Goal: Task Accomplishment & Management: Use online tool/utility

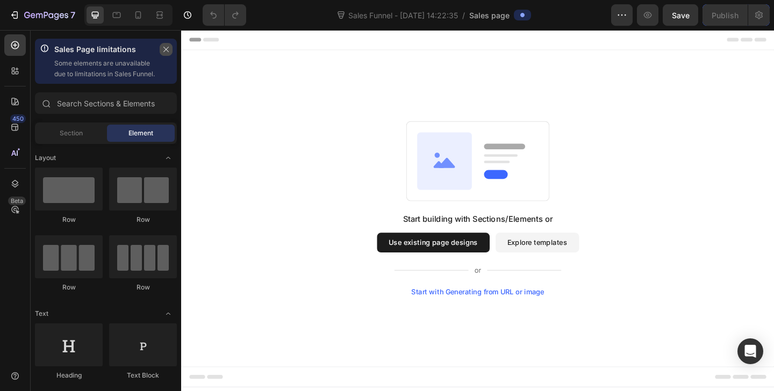
click at [169, 51] on icon "button" at bounding box center [166, 50] width 8 height 8
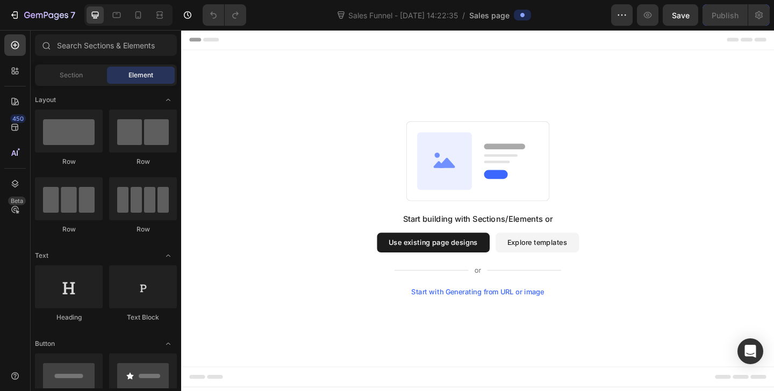
click at [507, 264] on button "Use existing page designs" at bounding box center [455, 261] width 122 height 21
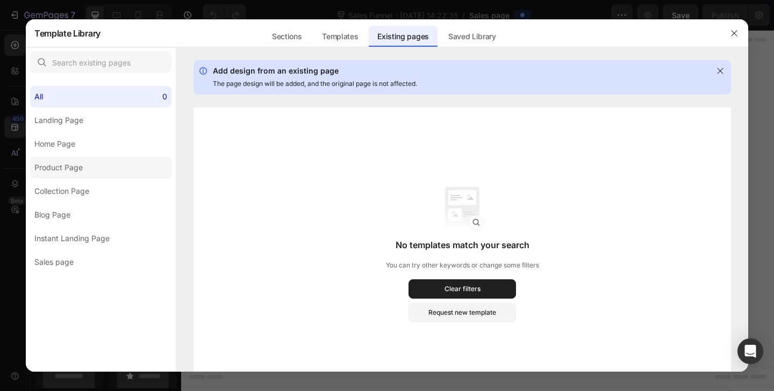
click at [97, 168] on label "Product Page" at bounding box center [100, 167] width 141 height 21
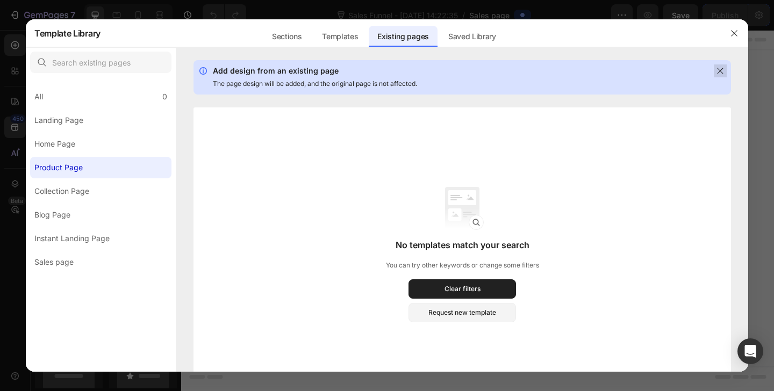
click at [720, 73] on icon at bounding box center [720, 71] width 9 height 9
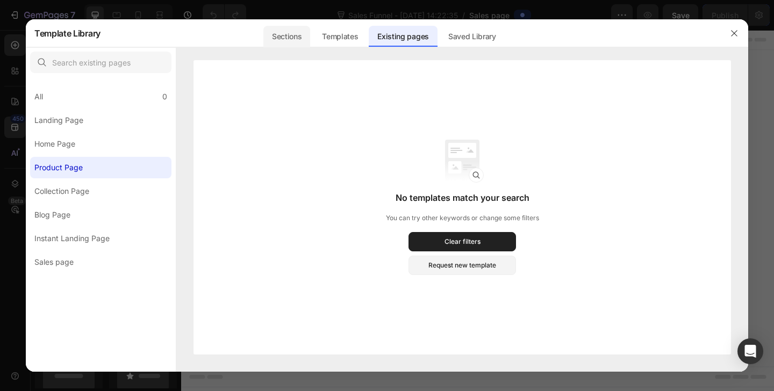
click at [283, 43] on div "Sections" at bounding box center [286, 36] width 47 height 21
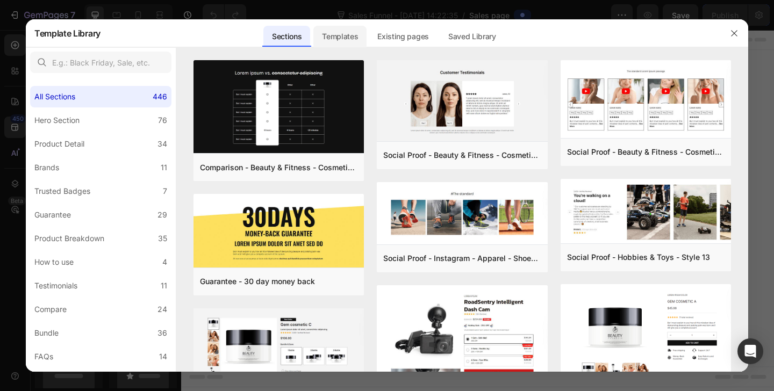
click at [343, 32] on div "Templates" at bounding box center [339, 36] width 53 height 21
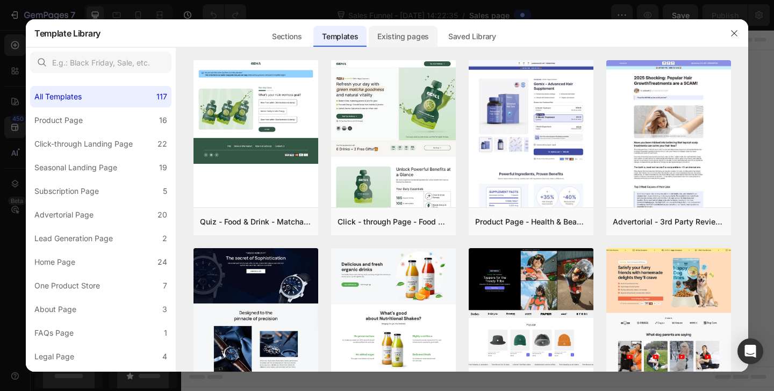
click at [389, 33] on div "Existing pages" at bounding box center [403, 36] width 69 height 21
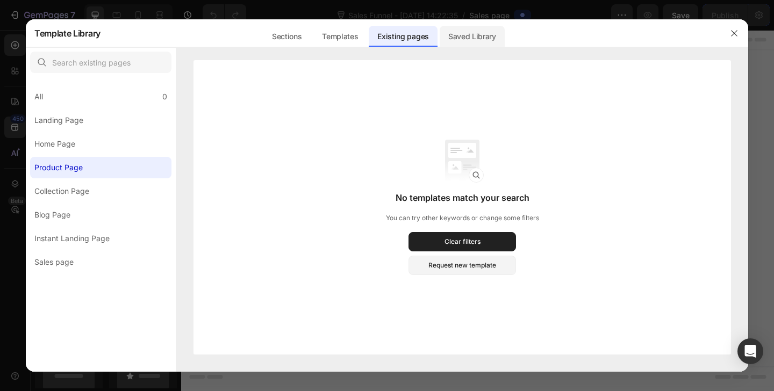
click at [475, 36] on div "Saved Library" at bounding box center [471, 36] width 65 height 21
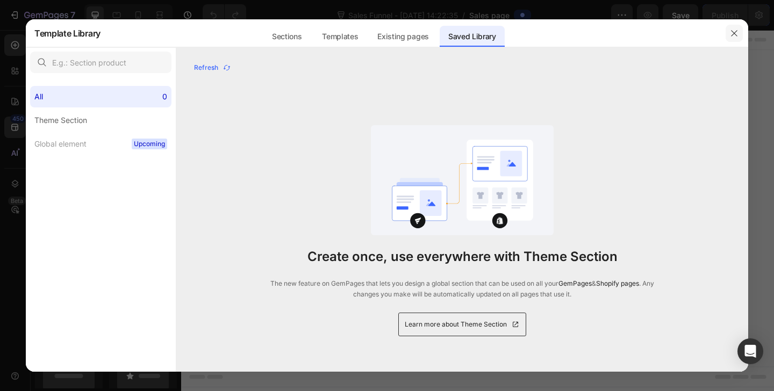
click at [734, 38] on button "button" at bounding box center [733, 33] width 17 height 17
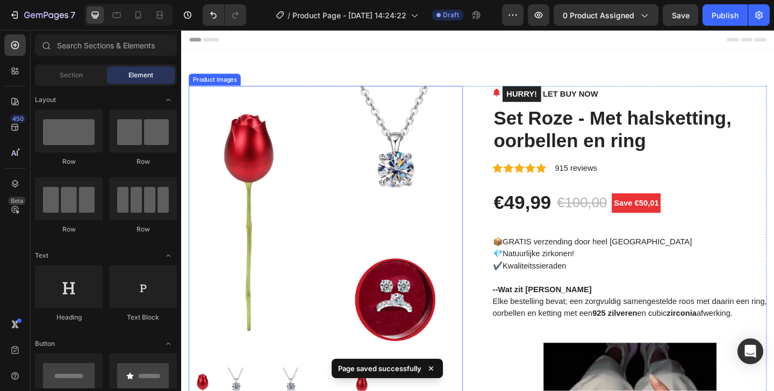
click at [397, 215] on img at bounding box center [338, 240] width 298 height 298
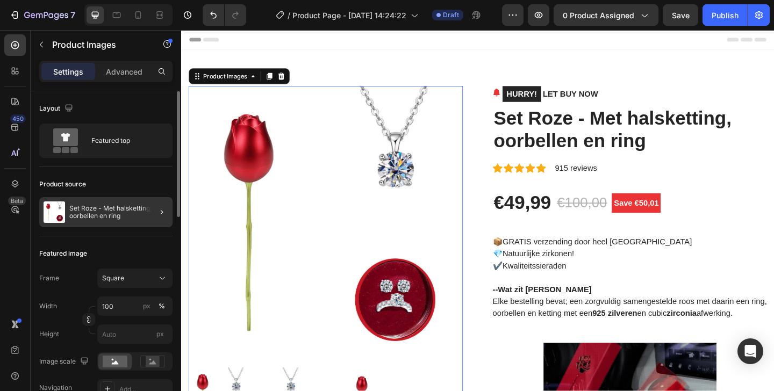
click at [144, 213] on div at bounding box center [157, 212] width 30 height 30
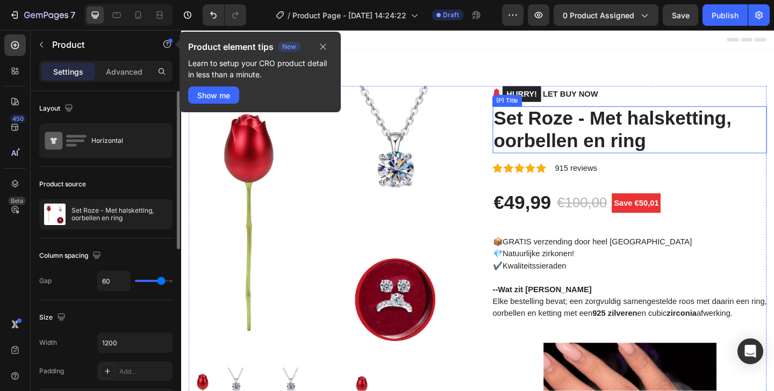
scroll to position [13, 0]
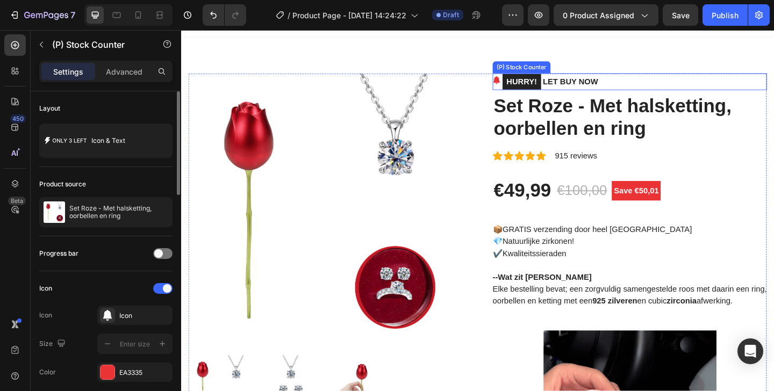
click at [550, 90] on mark "HURRY!" at bounding box center [551, 86] width 42 height 17
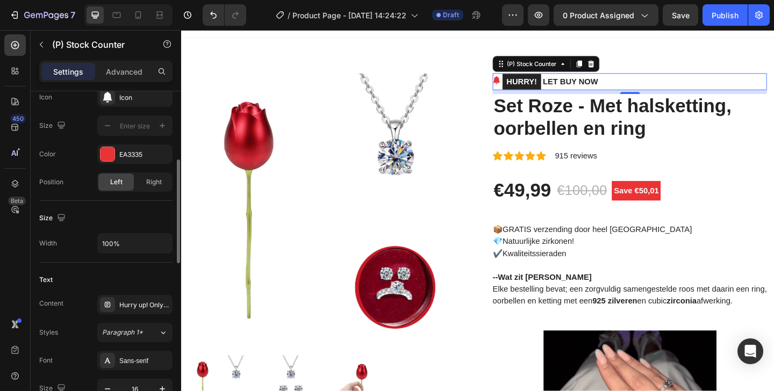
scroll to position [0, 0]
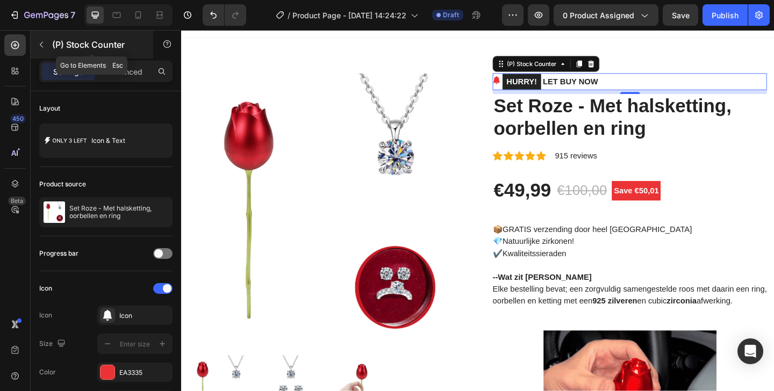
click at [44, 42] on icon "button" at bounding box center [41, 44] width 9 height 9
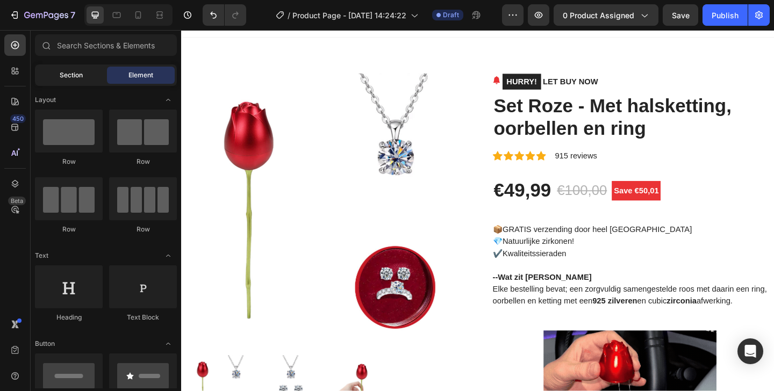
click at [70, 75] on span "Section" at bounding box center [71, 75] width 23 height 10
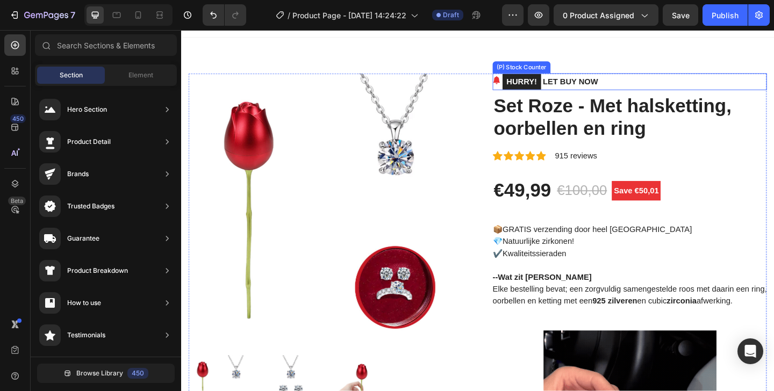
click at [537, 88] on mark "HURRY!" at bounding box center [551, 86] width 42 height 17
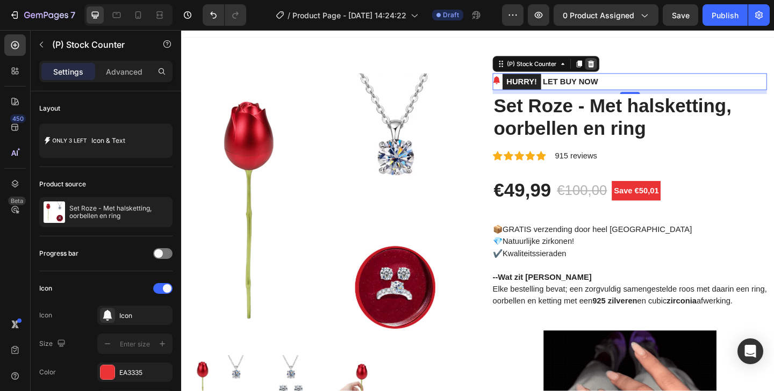
click at [622, 67] on icon at bounding box center [626, 67] width 9 height 9
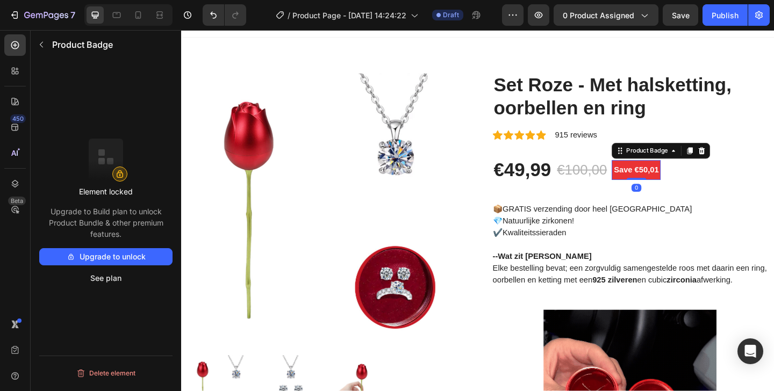
click at [691, 180] on pre "Save €50,01" at bounding box center [675, 182] width 53 height 21
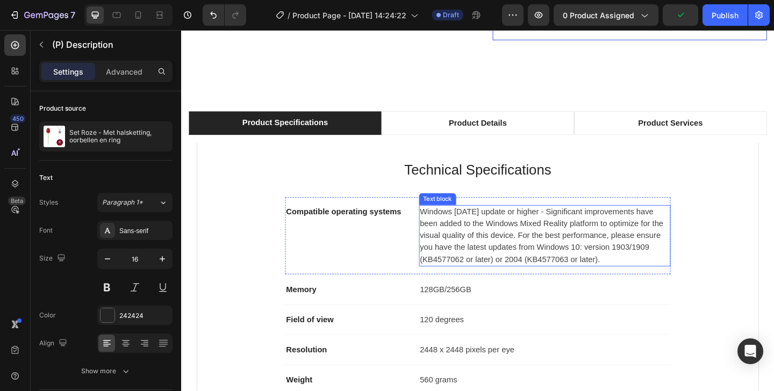
scroll to position [961, 0]
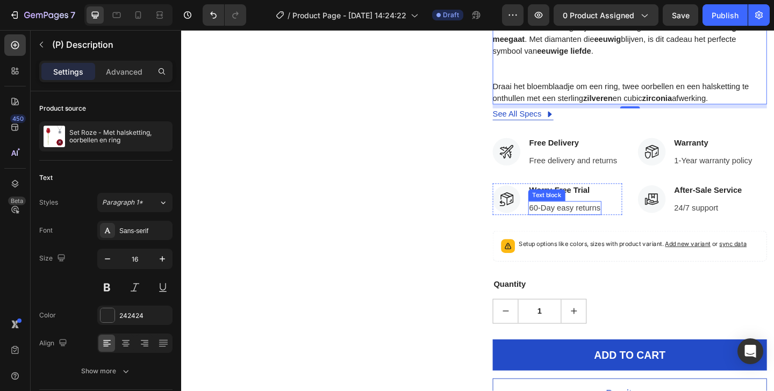
click at [617, 228] on p "60-Day easy returns" at bounding box center [597, 224] width 77 height 13
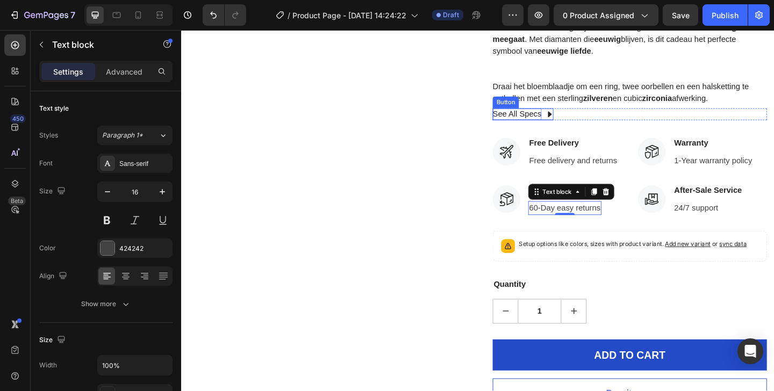
click at [533, 119] on div "See All Specs" at bounding box center [545, 121] width 53 height 13
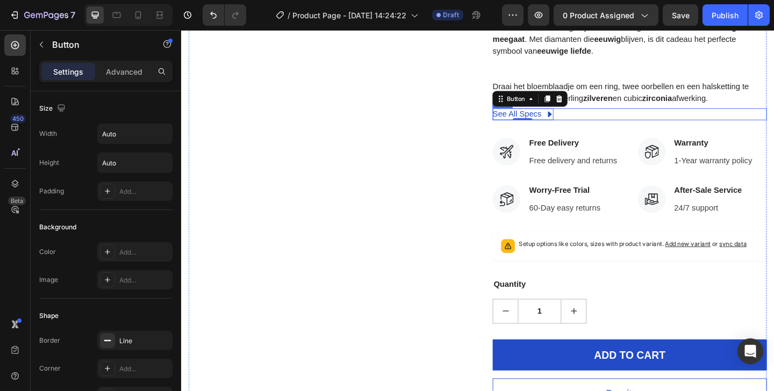
click at [588, 121] on div "See All Specs Button 0 Row" at bounding box center [668, 121] width 298 height 13
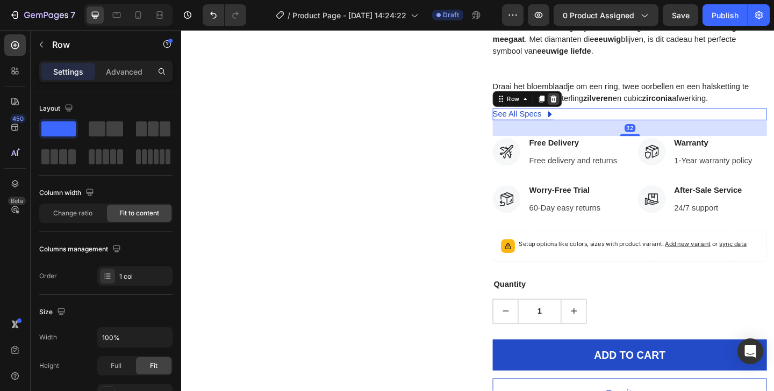
click at [581, 106] on icon at bounding box center [585, 105] width 9 height 9
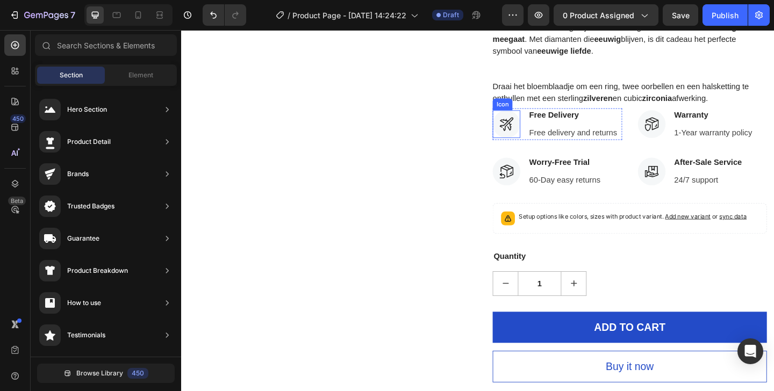
click at [527, 127] on icon at bounding box center [534, 132] width 15 height 15
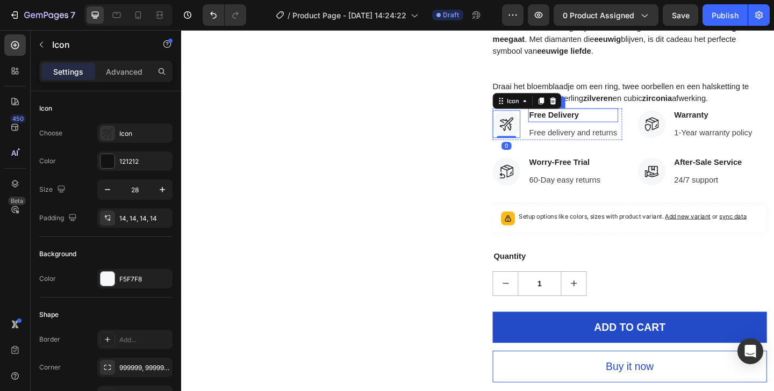
click at [618, 135] on div "Free delivery and returns" at bounding box center [607, 142] width 98 height 15
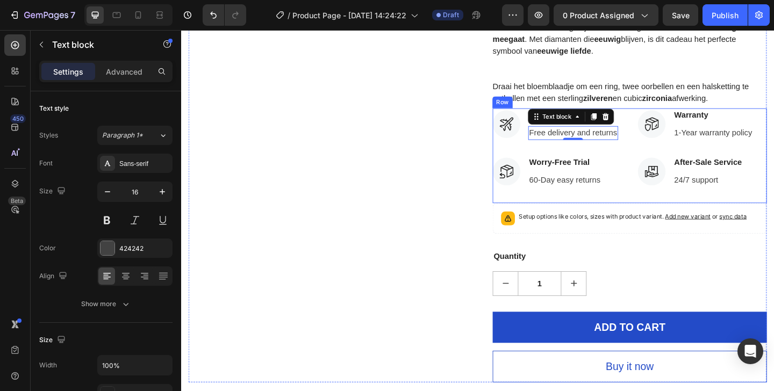
click at [646, 203] on div "Icon Free Delivery Text block Free delivery and returns Text block 0 Icon List …" at bounding box center [589, 166] width 141 height 103
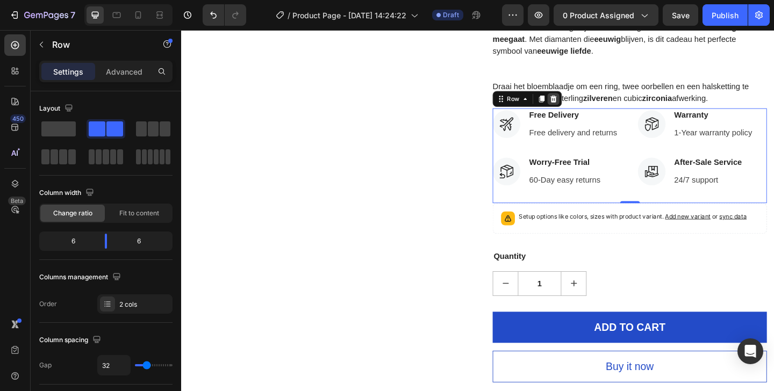
click at [582, 105] on icon at bounding box center [585, 106] width 7 height 8
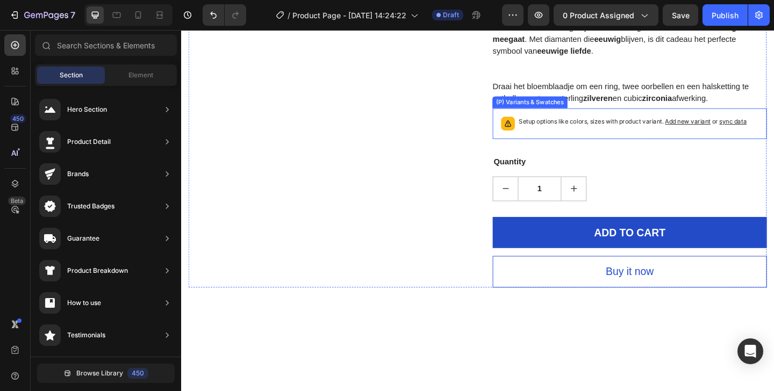
click at [593, 136] on div "Setup options like colors, sizes with product variant. Add new variant or sync …" at bounding box center [672, 132] width 248 height 15
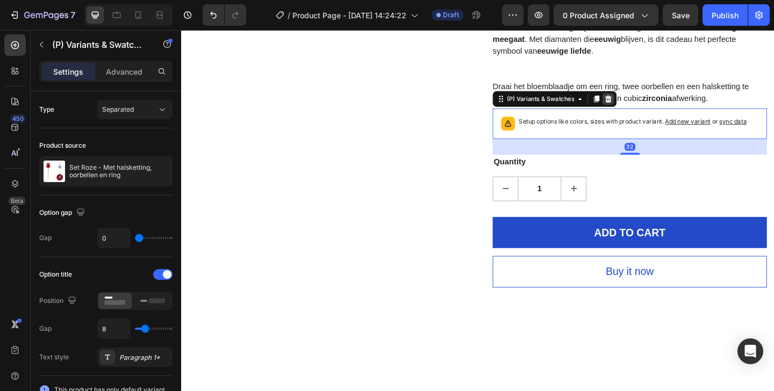
click at [642, 105] on icon at bounding box center [645, 106] width 7 height 8
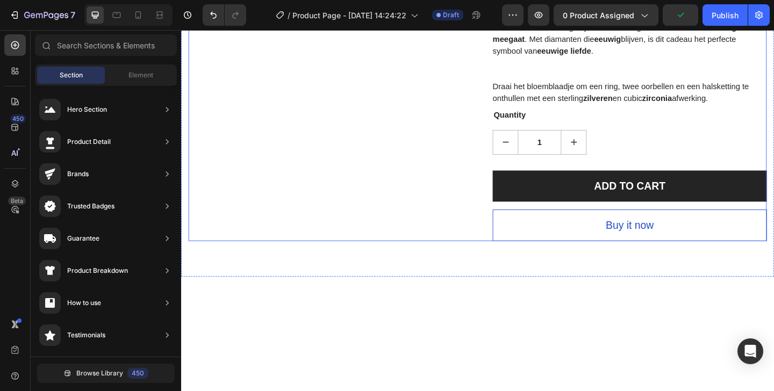
click at [533, 193] on button "ADD TO CART" at bounding box center [668, 200] width 298 height 34
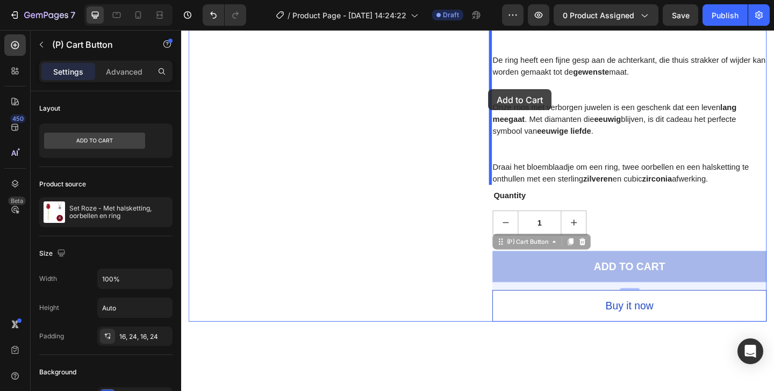
scroll to position [866, 0]
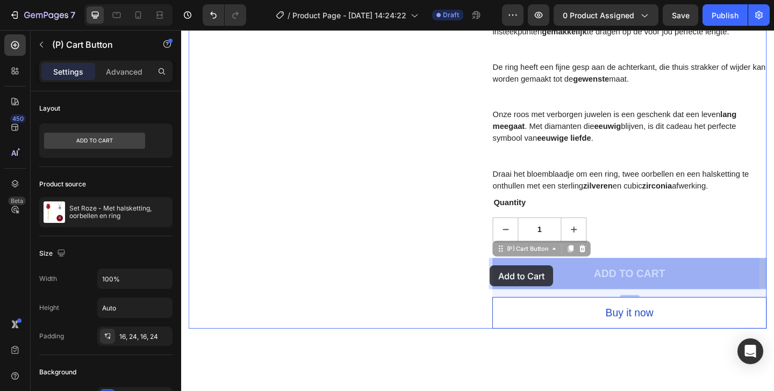
drag, startPoint x: 525, startPoint y: 175, endPoint x: 517, endPoint y: 286, distance: 112.0
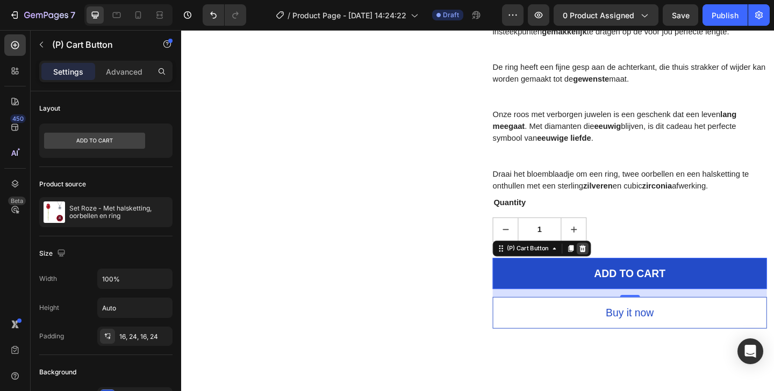
click at [617, 266] on icon at bounding box center [617, 268] width 9 height 9
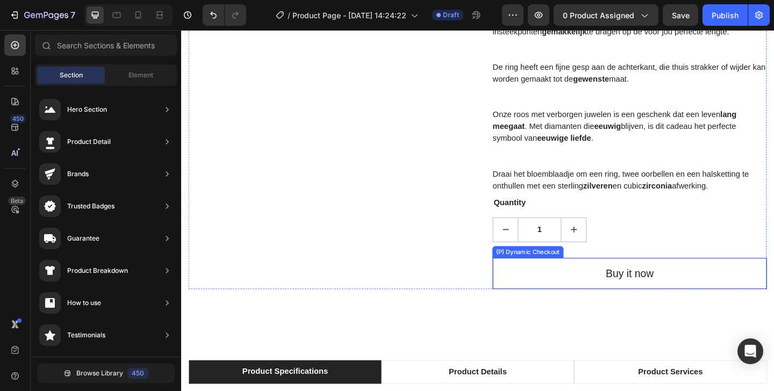
click at [562, 295] on button "Buy it now" at bounding box center [668, 295] width 298 height 34
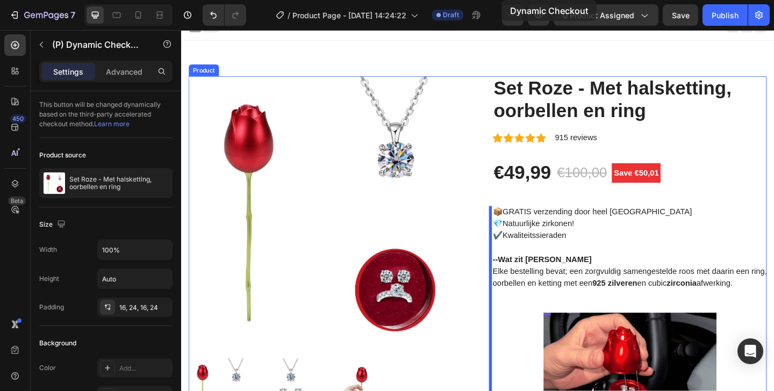
scroll to position [0, 0]
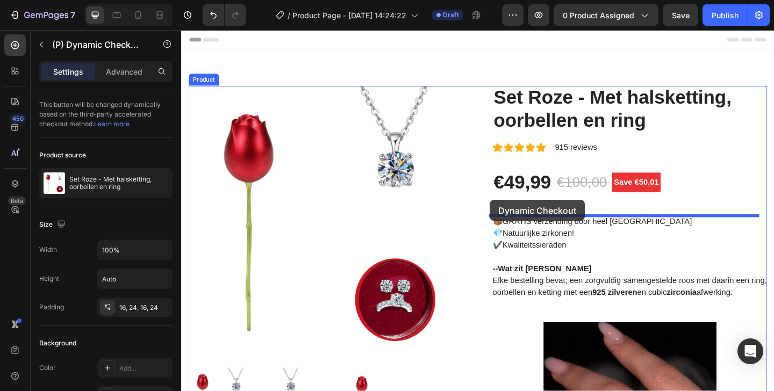
drag, startPoint x: 522, startPoint y: 273, endPoint x: 517, endPoint y: 215, distance: 58.8
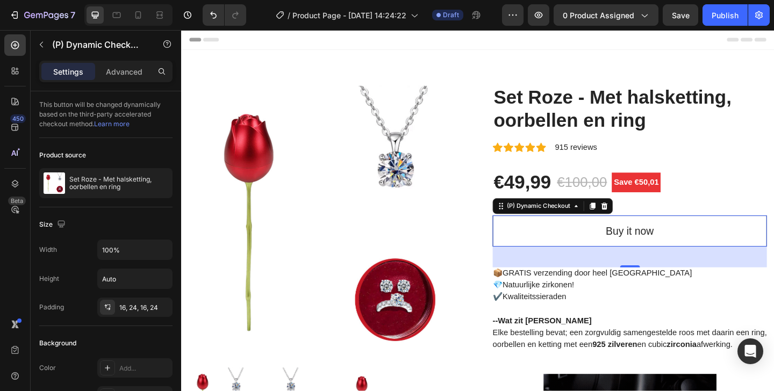
click at [700, 252] on button "Buy it now" at bounding box center [668, 249] width 298 height 34
click at [123, 71] on p "Advanced" at bounding box center [124, 71] width 37 height 11
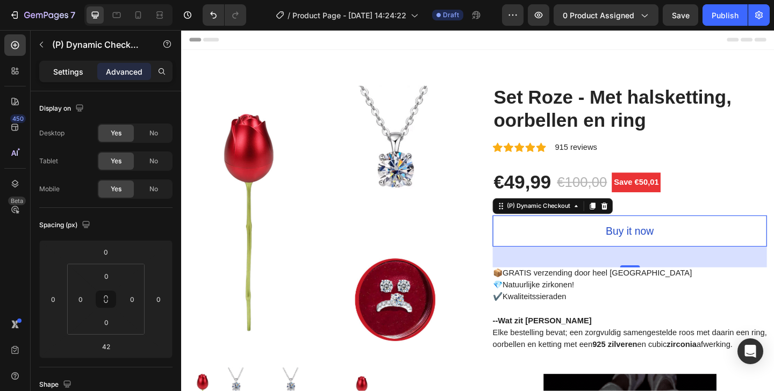
click at [75, 69] on p "Settings" at bounding box center [68, 71] width 30 height 11
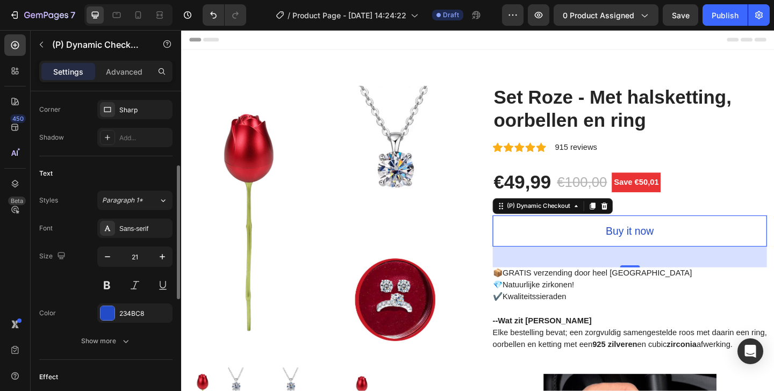
scroll to position [450, 0]
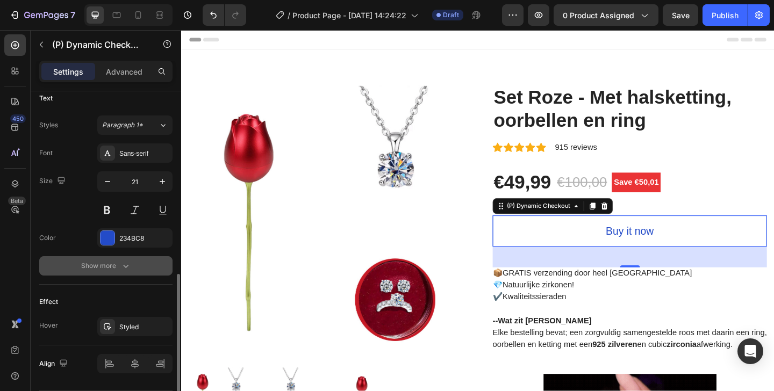
click at [120, 264] on icon "button" at bounding box center [125, 266] width 11 height 11
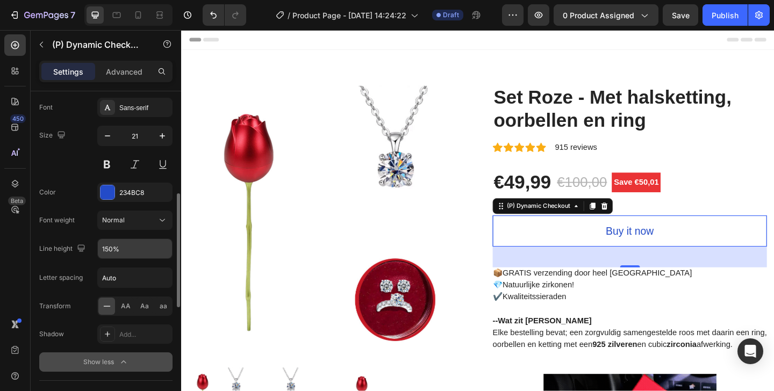
scroll to position [444, 0]
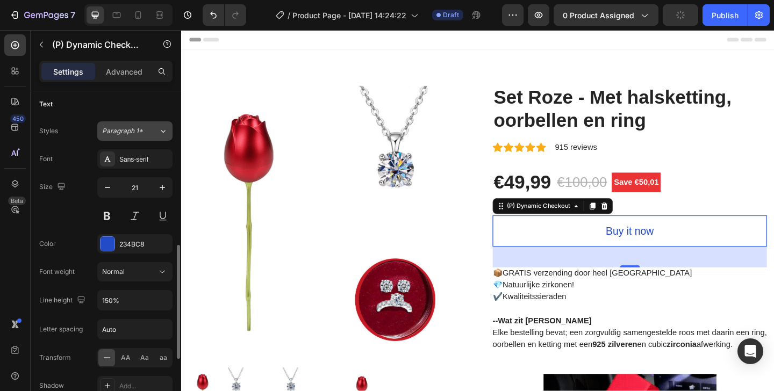
click at [125, 124] on button "Paragraph 1*" at bounding box center [134, 130] width 75 height 19
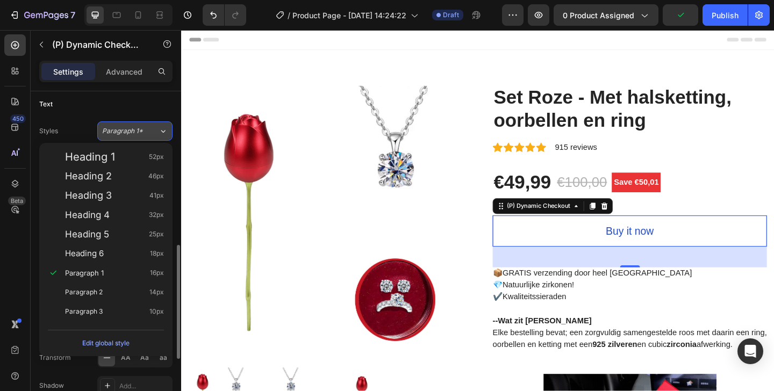
click at [125, 126] on button "Paragraph 1*" at bounding box center [134, 130] width 75 height 19
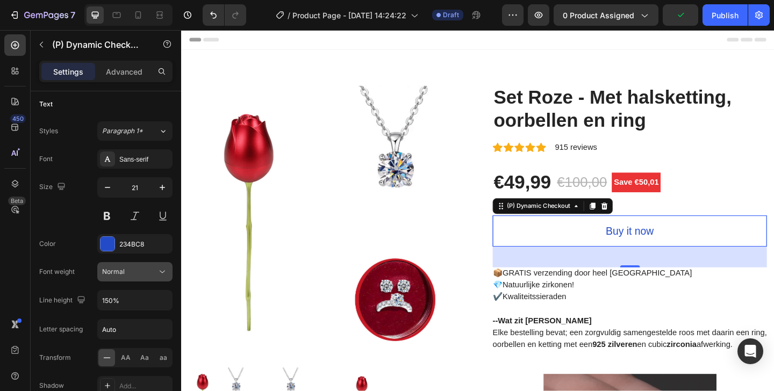
scroll to position [626, 0]
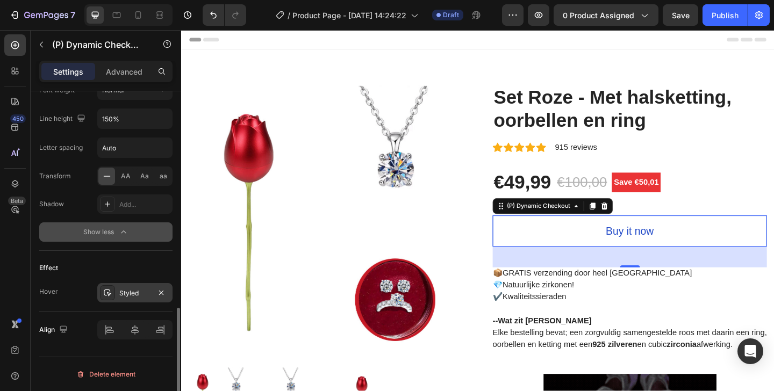
click at [125, 293] on div "Styled" at bounding box center [134, 293] width 31 height 10
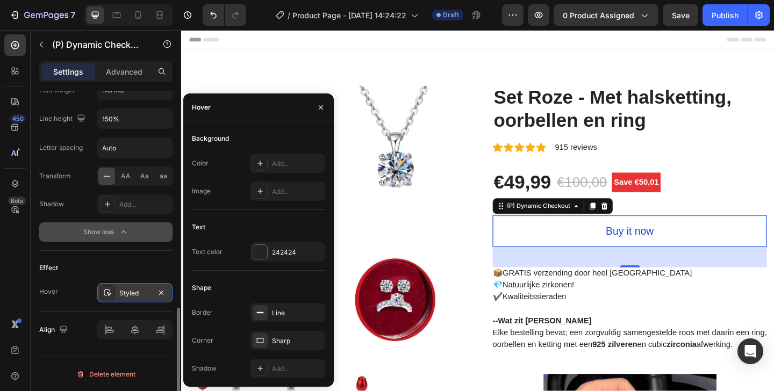
click at [122, 288] on div "Styled" at bounding box center [134, 293] width 31 height 10
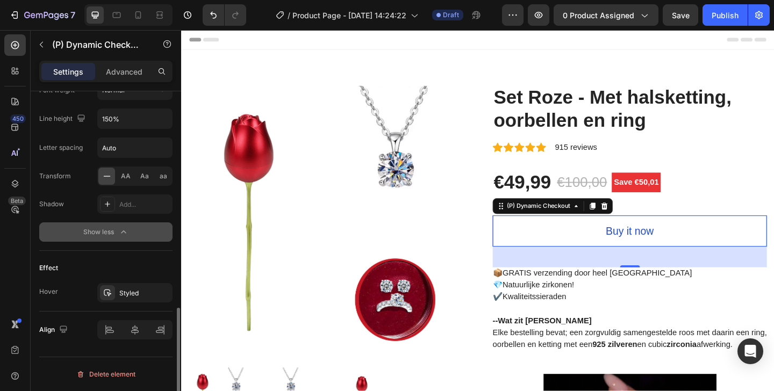
scroll to position [0, 0]
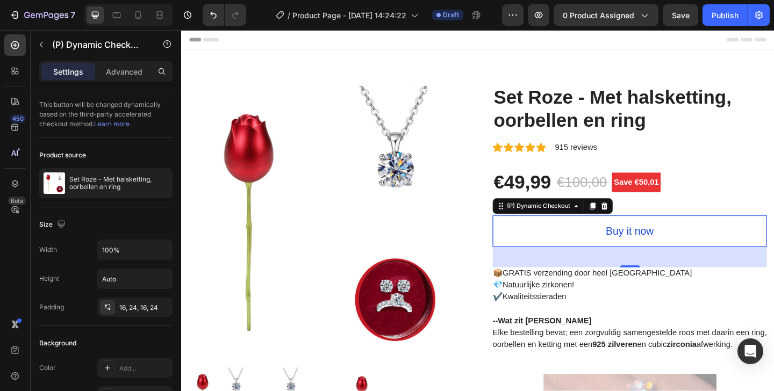
click at [138, 80] on div "Settings Advanced" at bounding box center [105, 71] width 133 height 21
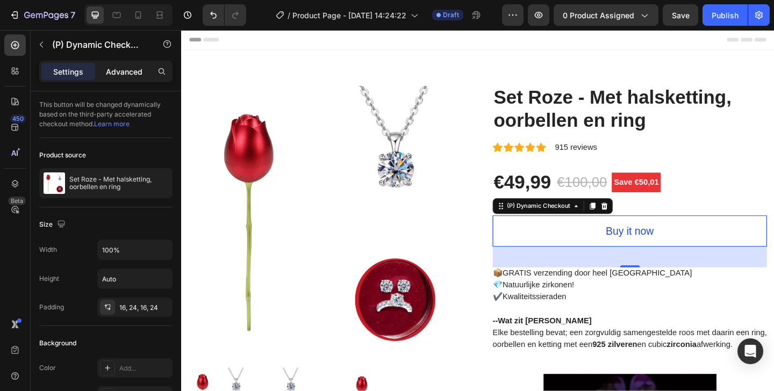
click at [125, 69] on p "Advanced" at bounding box center [124, 71] width 37 height 11
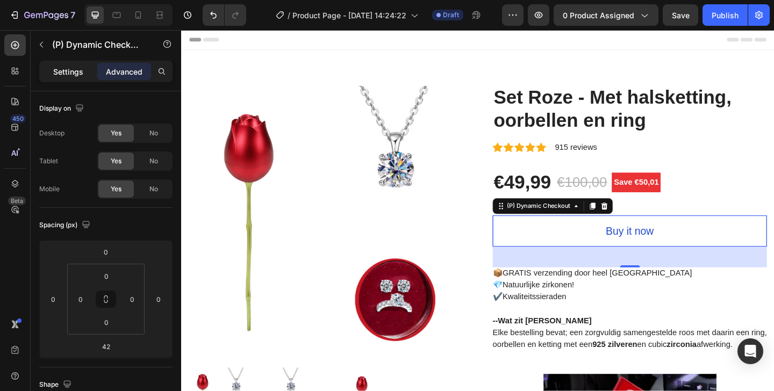
click at [83, 71] on p "Settings" at bounding box center [68, 71] width 30 height 11
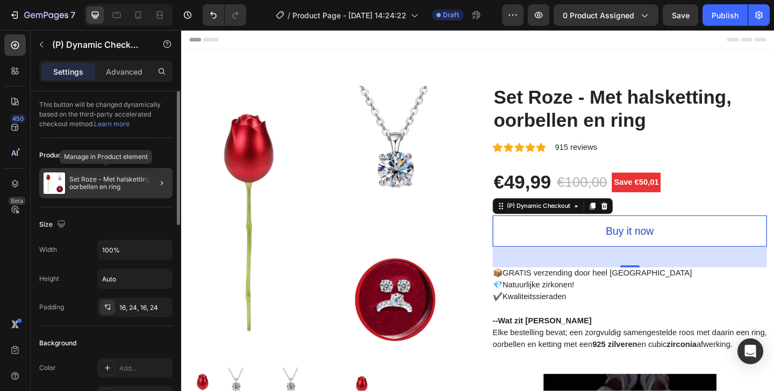
click at [127, 185] on p "Set Roze - Met halsketting, oorbellen en ring" at bounding box center [118, 183] width 99 height 15
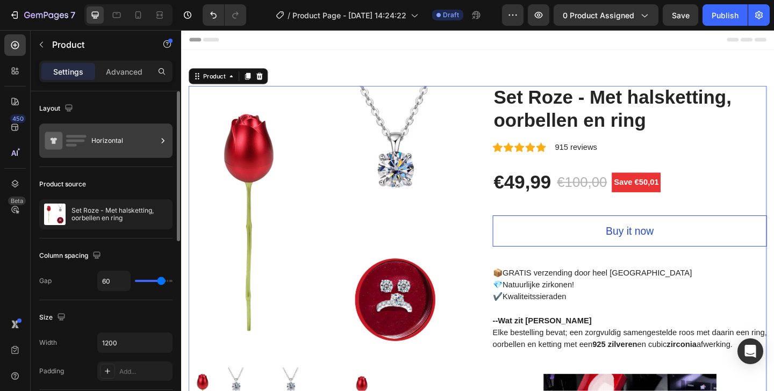
click at [108, 145] on div "Horizontal" at bounding box center [124, 140] width 66 height 25
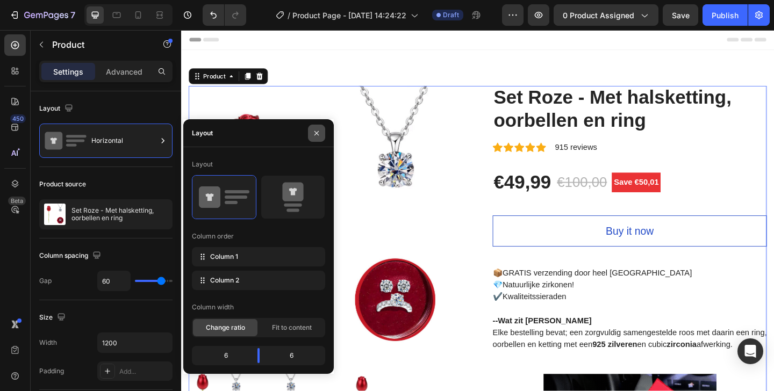
click at [318, 131] on icon "button" at bounding box center [316, 133] width 4 height 4
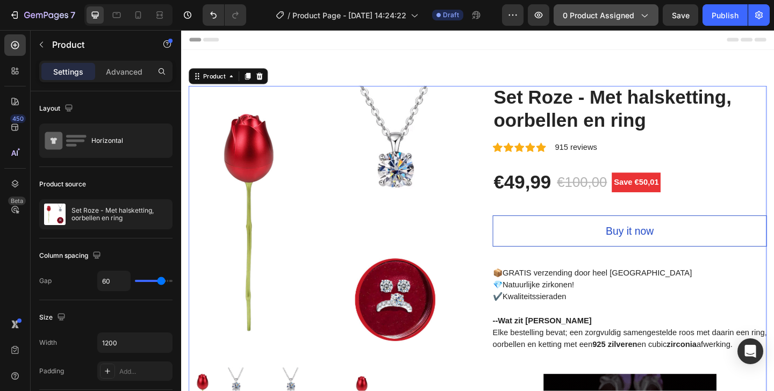
click at [636, 16] on div "0 product assigned" at bounding box center [605, 15] width 86 height 11
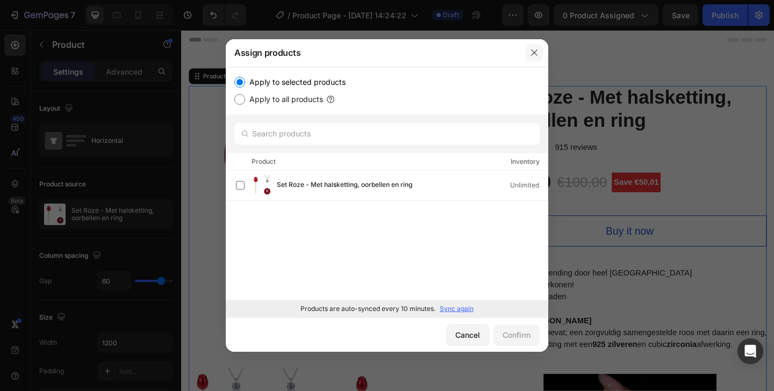
click at [532, 53] on icon "button" at bounding box center [534, 52] width 9 height 9
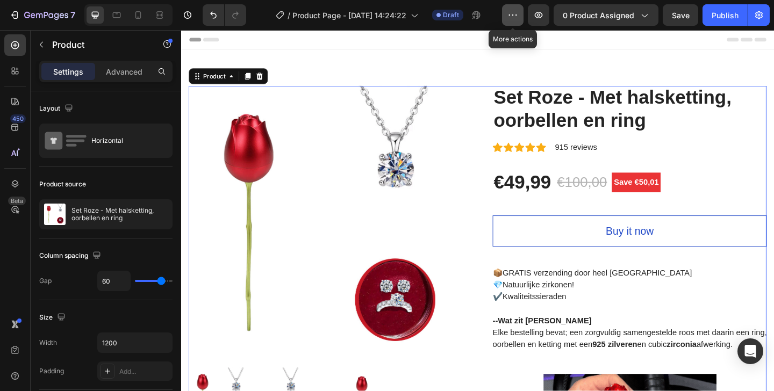
click at [511, 21] on button "button" at bounding box center [512, 14] width 21 height 21
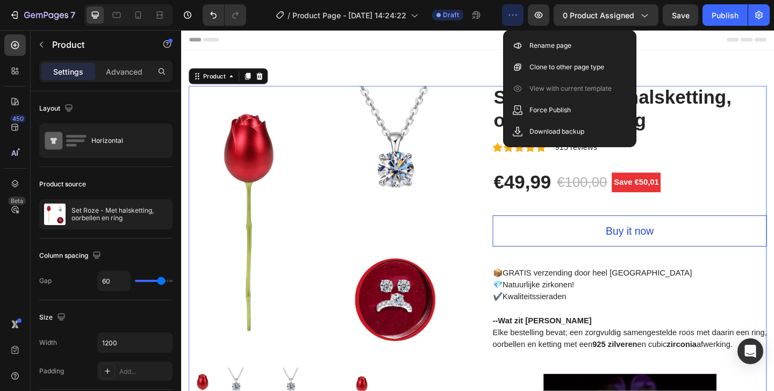
click at [510, 20] on icon "button" at bounding box center [512, 15] width 11 height 11
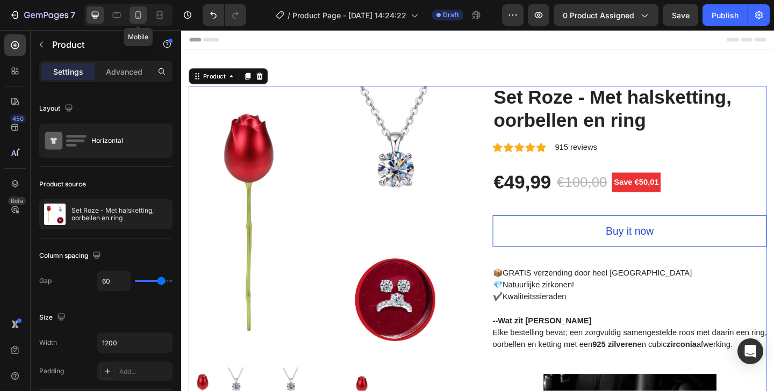
click at [134, 11] on icon at bounding box center [138, 15] width 11 height 11
type input "0"
type input "100%"
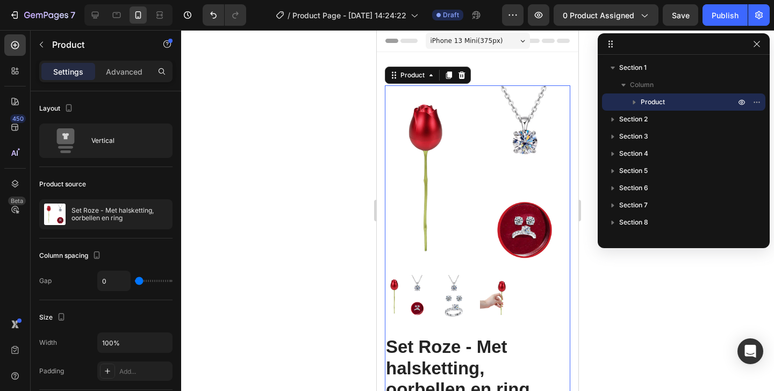
click at [455, 40] on span "iPhone 13 Mini ( 375 px)" at bounding box center [466, 40] width 73 height 11
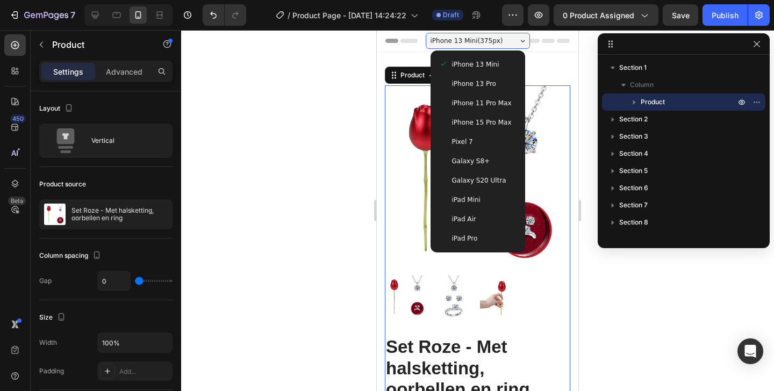
click at [497, 85] on div "iPhone 13 Pro" at bounding box center [477, 83] width 77 height 11
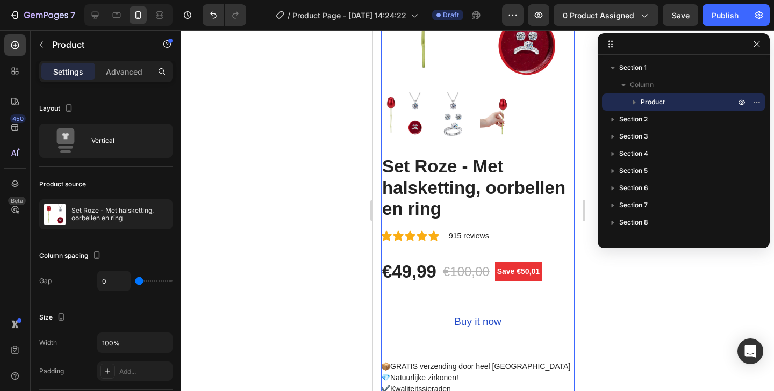
scroll to position [270, 0]
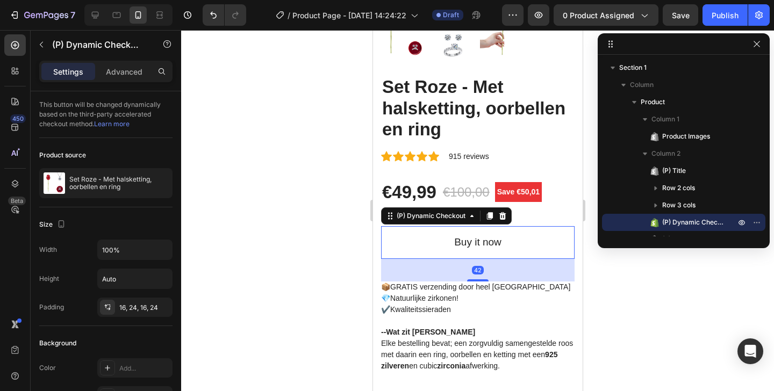
click at [420, 226] on button "Buy it now" at bounding box center [476, 242] width 193 height 33
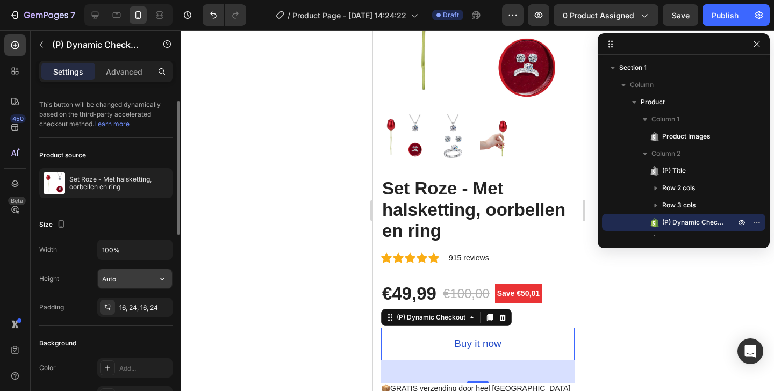
scroll to position [7, 0]
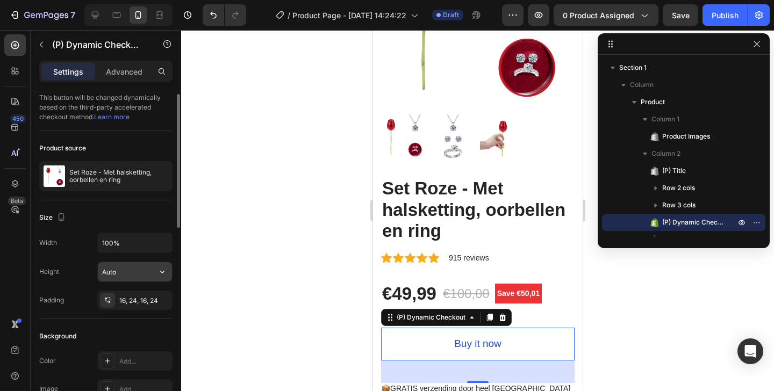
click at [134, 275] on input "Auto" at bounding box center [135, 271] width 74 height 19
click at [160, 270] on icon "button" at bounding box center [162, 271] width 11 height 11
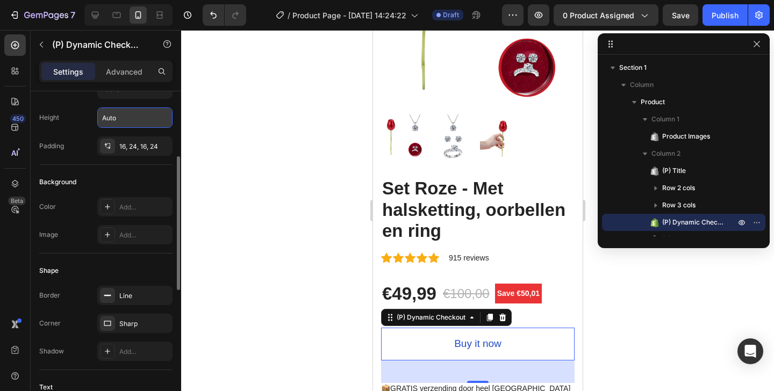
scroll to position [0, 0]
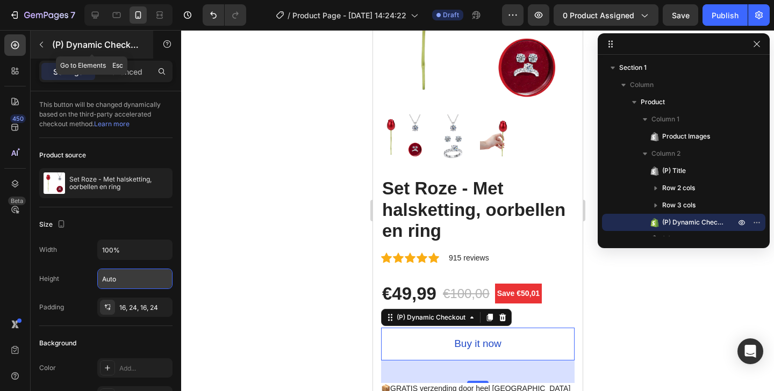
click at [37, 41] on icon "button" at bounding box center [41, 44] width 9 height 9
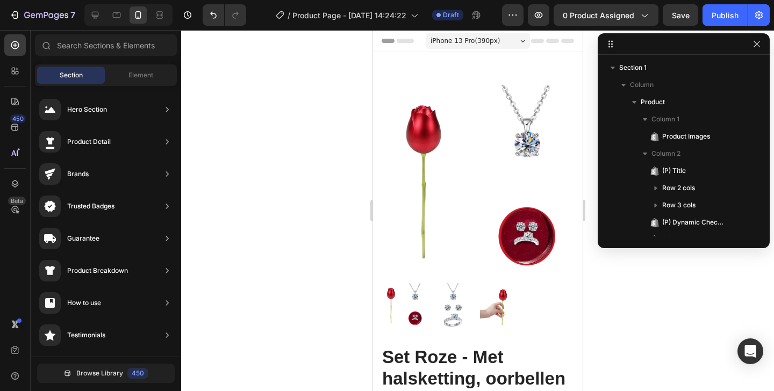
drag, startPoint x: 577, startPoint y: 354, endPoint x: 969, endPoint y: 41, distance: 501.0
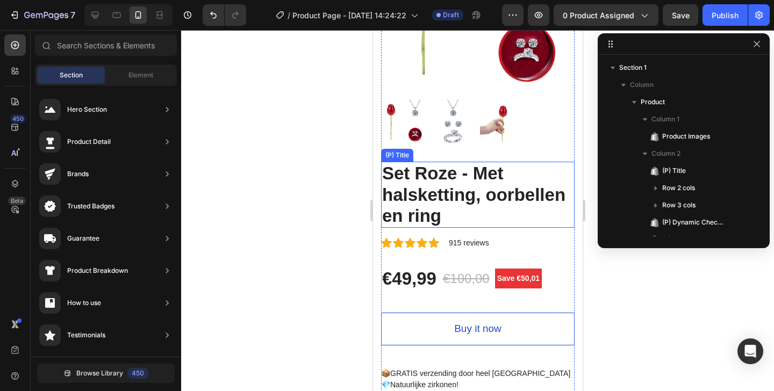
scroll to position [191, 0]
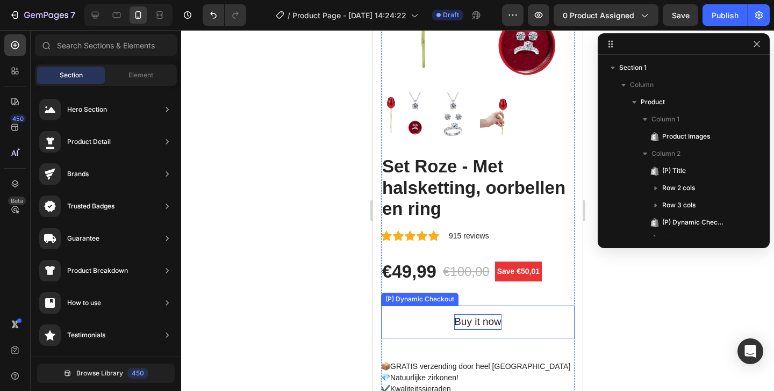
click at [487, 314] on div "Buy it now" at bounding box center [476, 322] width 47 height 16
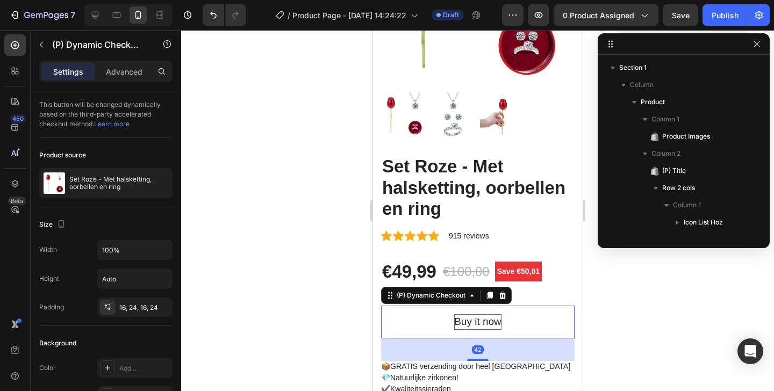
scroll to position [255, 0]
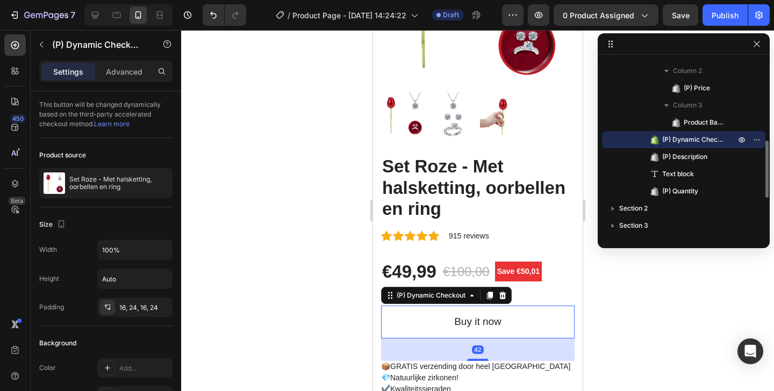
click at [507, 311] on button "Buy it now" at bounding box center [476, 322] width 193 height 33
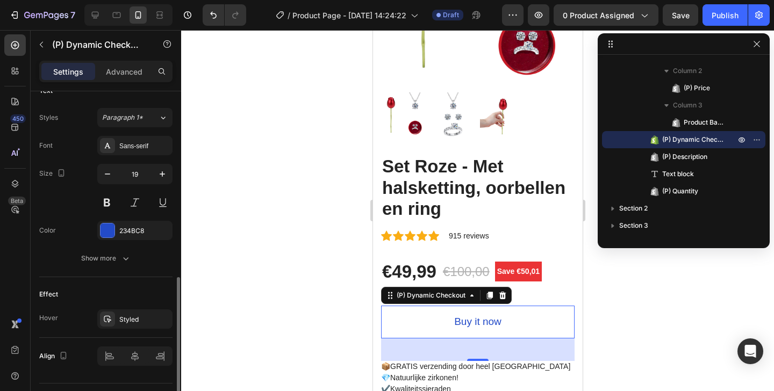
scroll to position [484, 0]
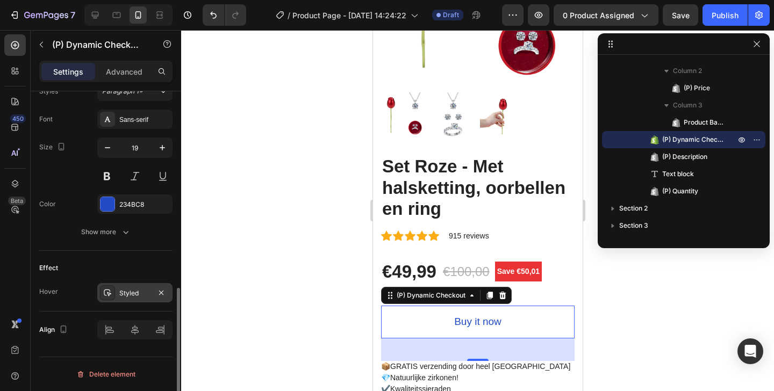
click at [120, 300] on div "Styled" at bounding box center [134, 292] width 75 height 19
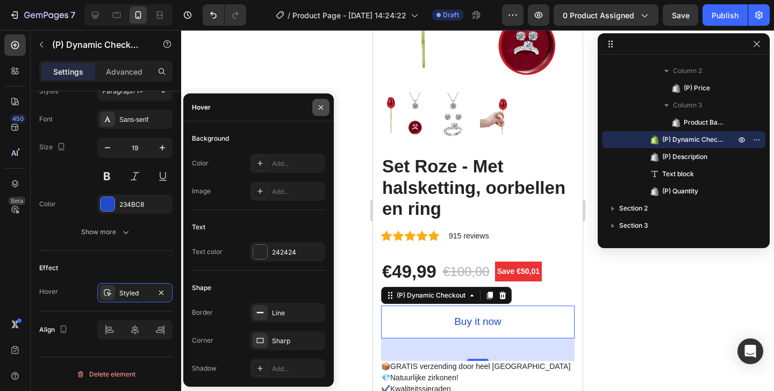
click at [318, 105] on icon "button" at bounding box center [320, 107] width 9 height 9
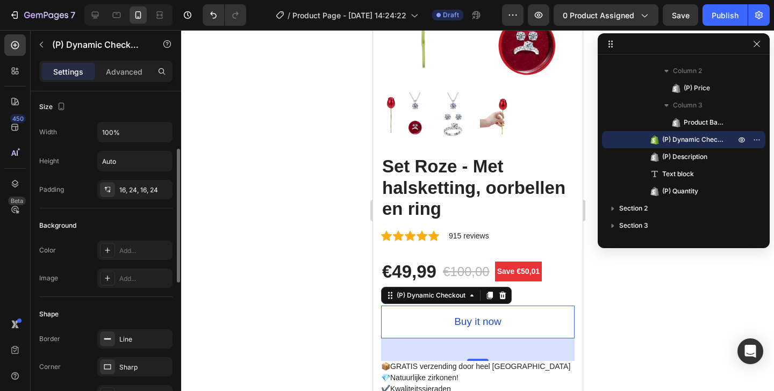
scroll to position [125, 0]
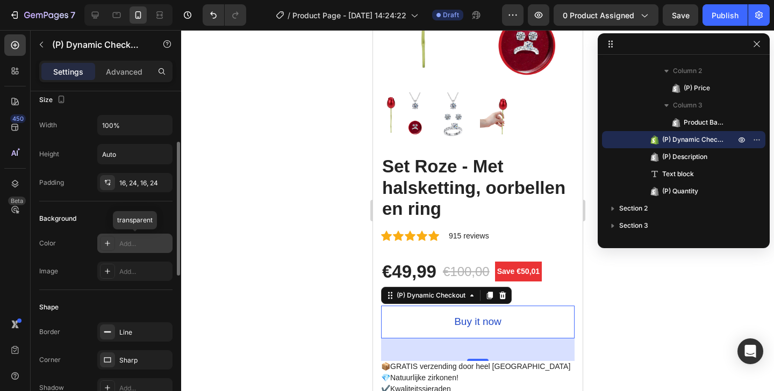
click at [127, 248] on div "Add..." at bounding box center [144, 244] width 50 height 10
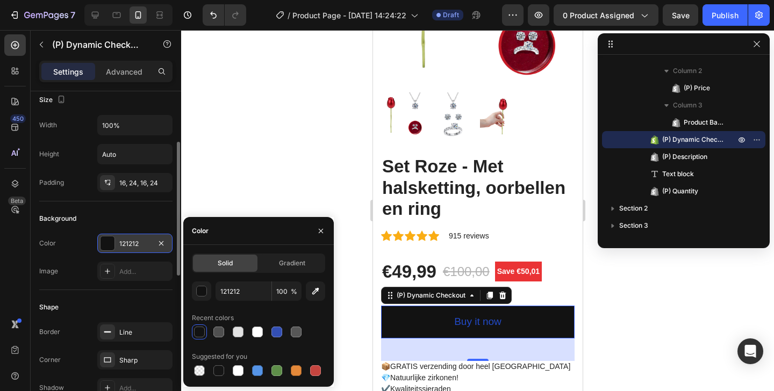
click at [198, 327] on div at bounding box center [199, 332] width 11 height 11
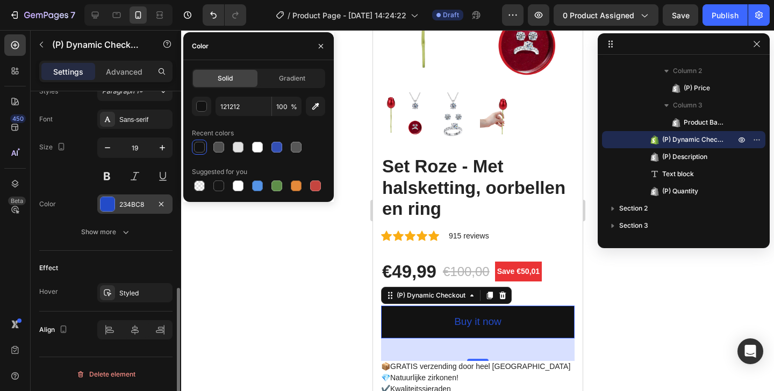
click at [122, 201] on div "234BC8" at bounding box center [134, 205] width 31 height 10
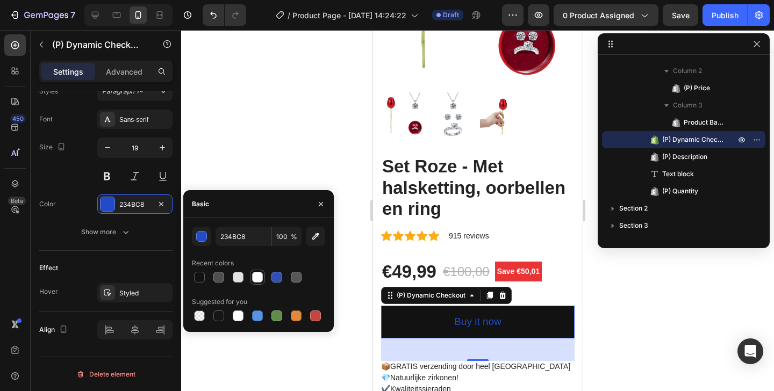
click at [261, 277] on div at bounding box center [257, 277] width 11 height 11
type input "FFFFFF"
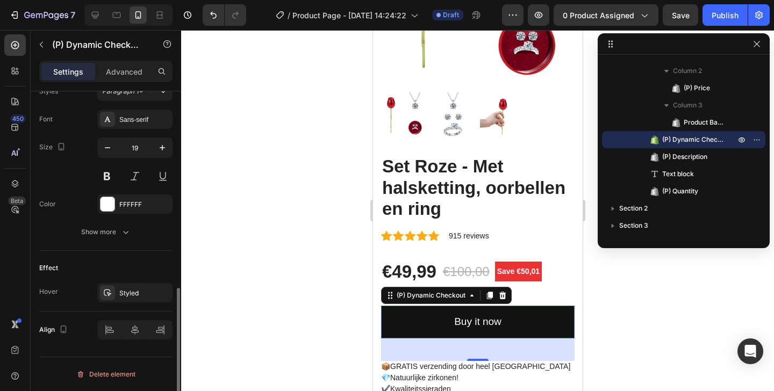
click at [155, 245] on div "Text Styles Paragraph 1* Font Sans-serif Size 19 Color FFFFFF Show more" at bounding box center [105, 149] width 133 height 204
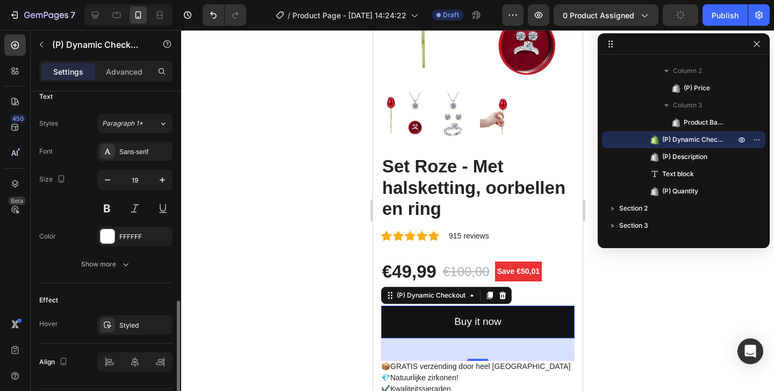
scroll to position [405, 0]
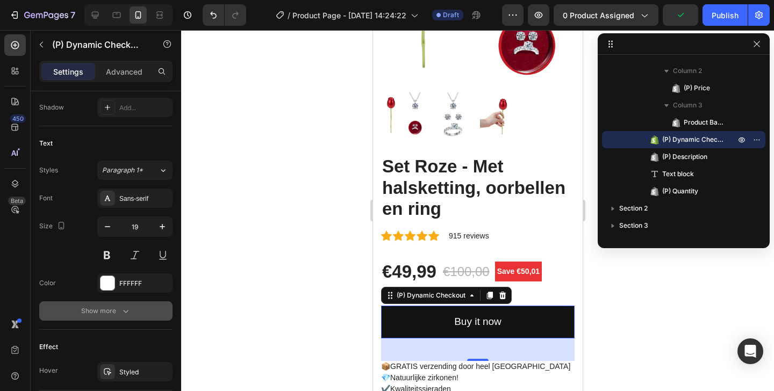
click at [129, 309] on icon "button" at bounding box center [125, 311] width 11 height 11
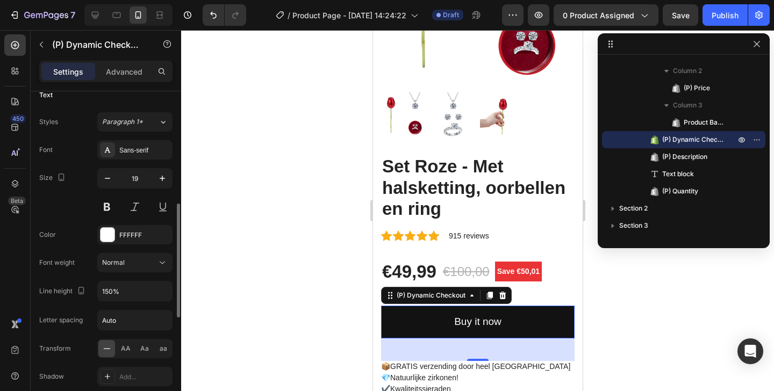
scroll to position [421, 0]
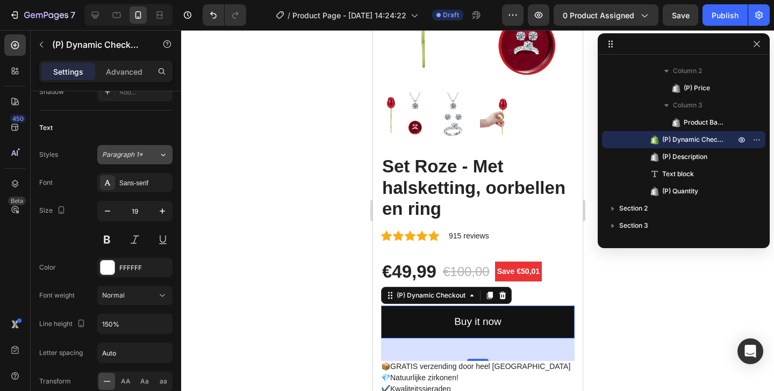
click at [145, 160] on button "Paragraph 1*" at bounding box center [134, 154] width 75 height 19
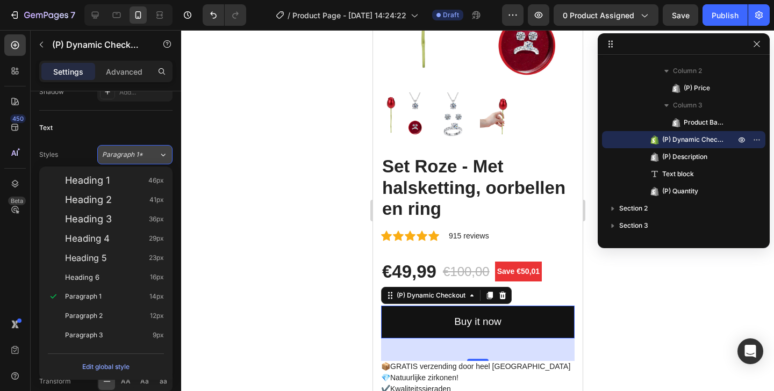
click at [145, 157] on div "Paragraph 1*" at bounding box center [124, 155] width 44 height 10
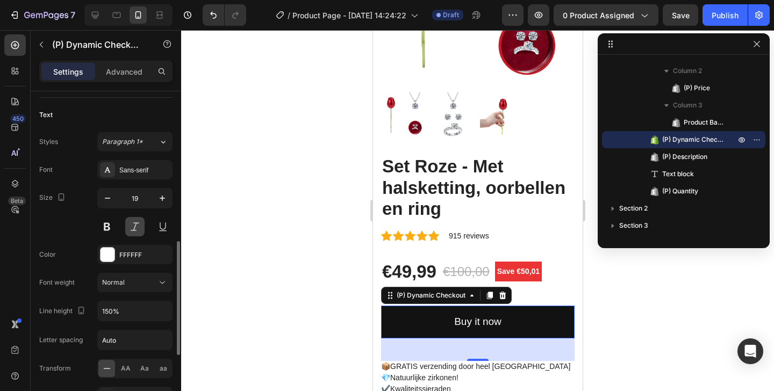
scroll to position [440, 0]
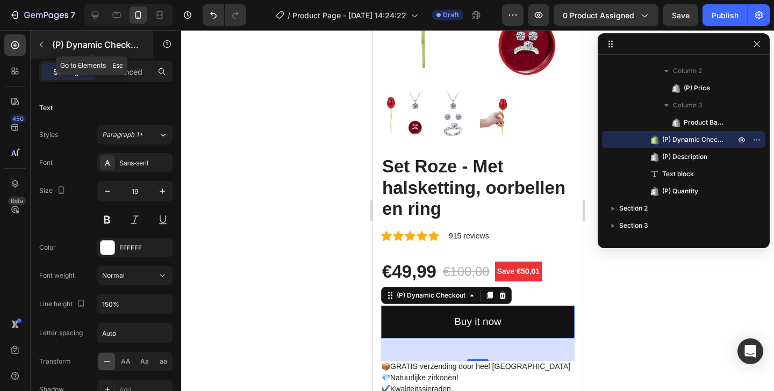
click at [44, 42] on icon "button" at bounding box center [41, 44] width 9 height 9
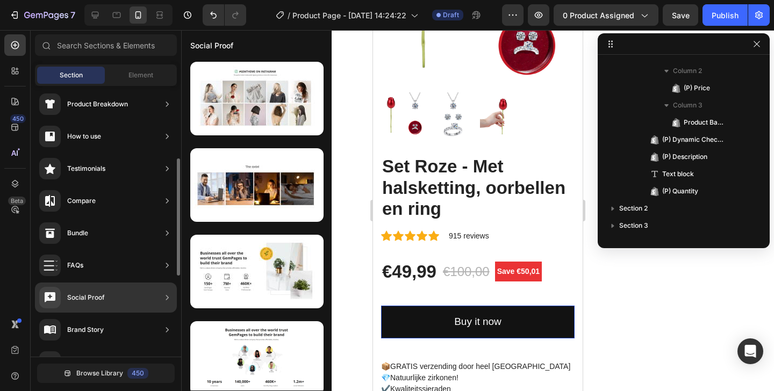
scroll to position [352, 0]
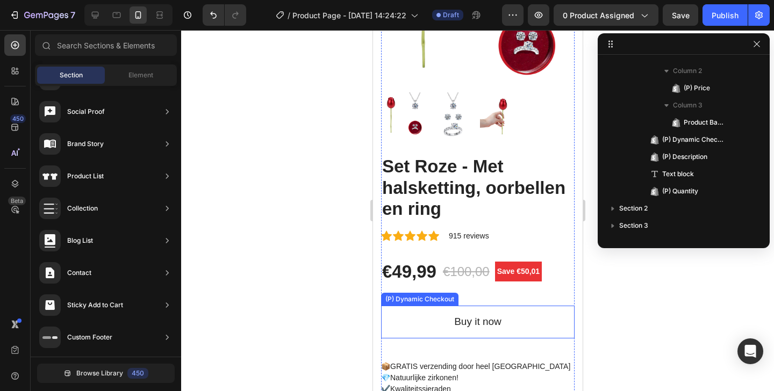
click at [531, 306] on button "Buy it now" at bounding box center [476, 322] width 193 height 33
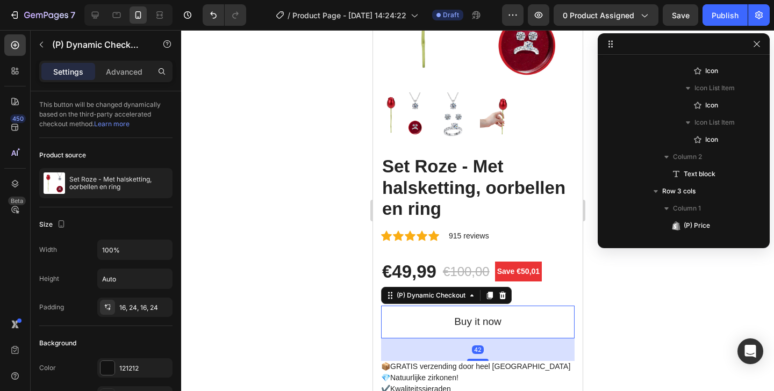
scroll to position [427, 0]
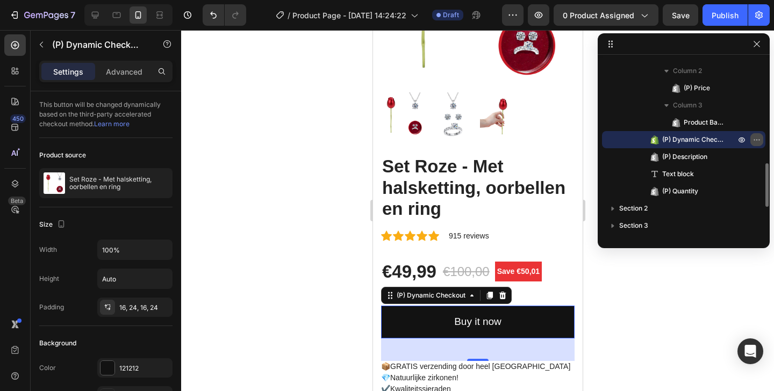
click at [757, 142] on icon "button" at bounding box center [756, 139] width 9 height 9
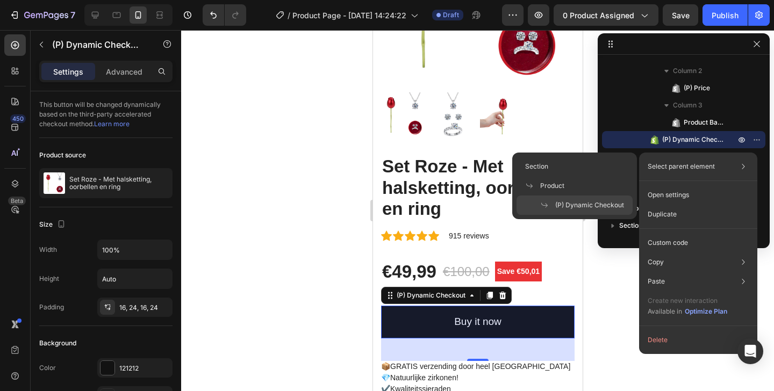
click at [586, 202] on span "(P) Dynamic Checkout" at bounding box center [589, 205] width 69 height 10
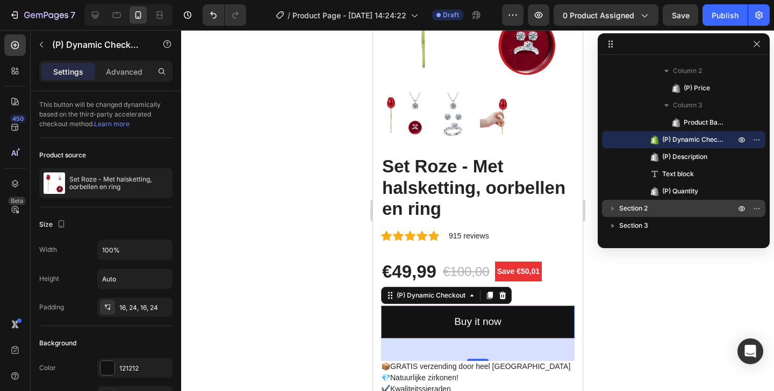
scroll to position [0, 0]
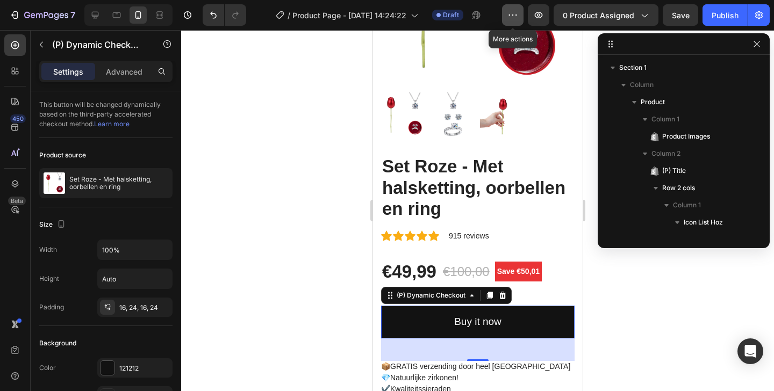
click at [510, 12] on icon "button" at bounding box center [512, 15] width 11 height 11
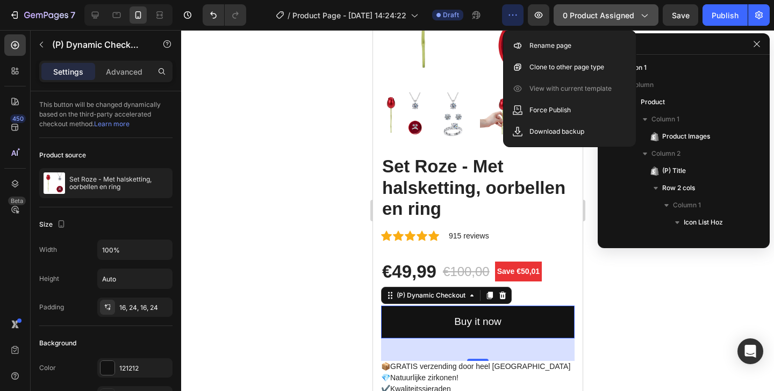
click at [607, 17] on span "0 product assigned" at bounding box center [597, 15] width 71 height 11
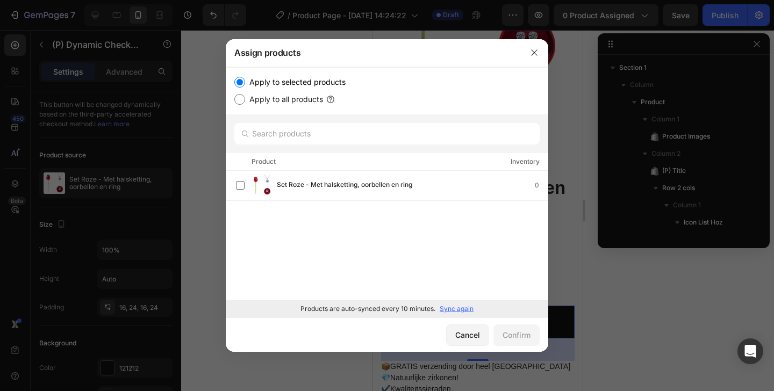
click at [353, 204] on div "Set Roze - Met halsketting, oorbellen en ring 0 Load more" at bounding box center [387, 235] width 322 height 129
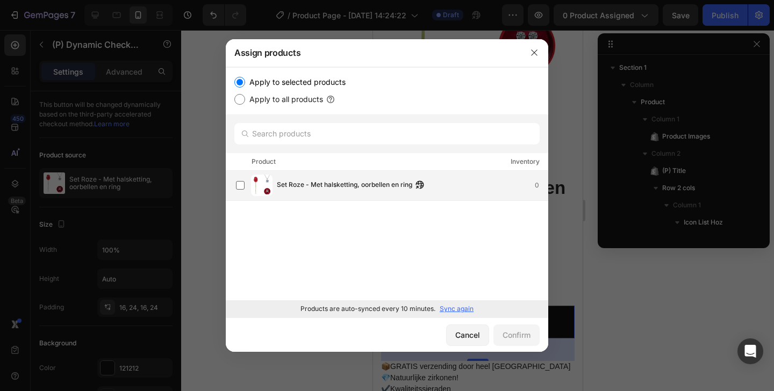
click at [351, 192] on div "Set Roze - Met halsketting, oorbellen en ring 0" at bounding box center [392, 185] width 312 height 21
click at [511, 341] on div "Confirm" at bounding box center [516, 334] width 28 height 11
